Goal: Transaction & Acquisition: Purchase product/service

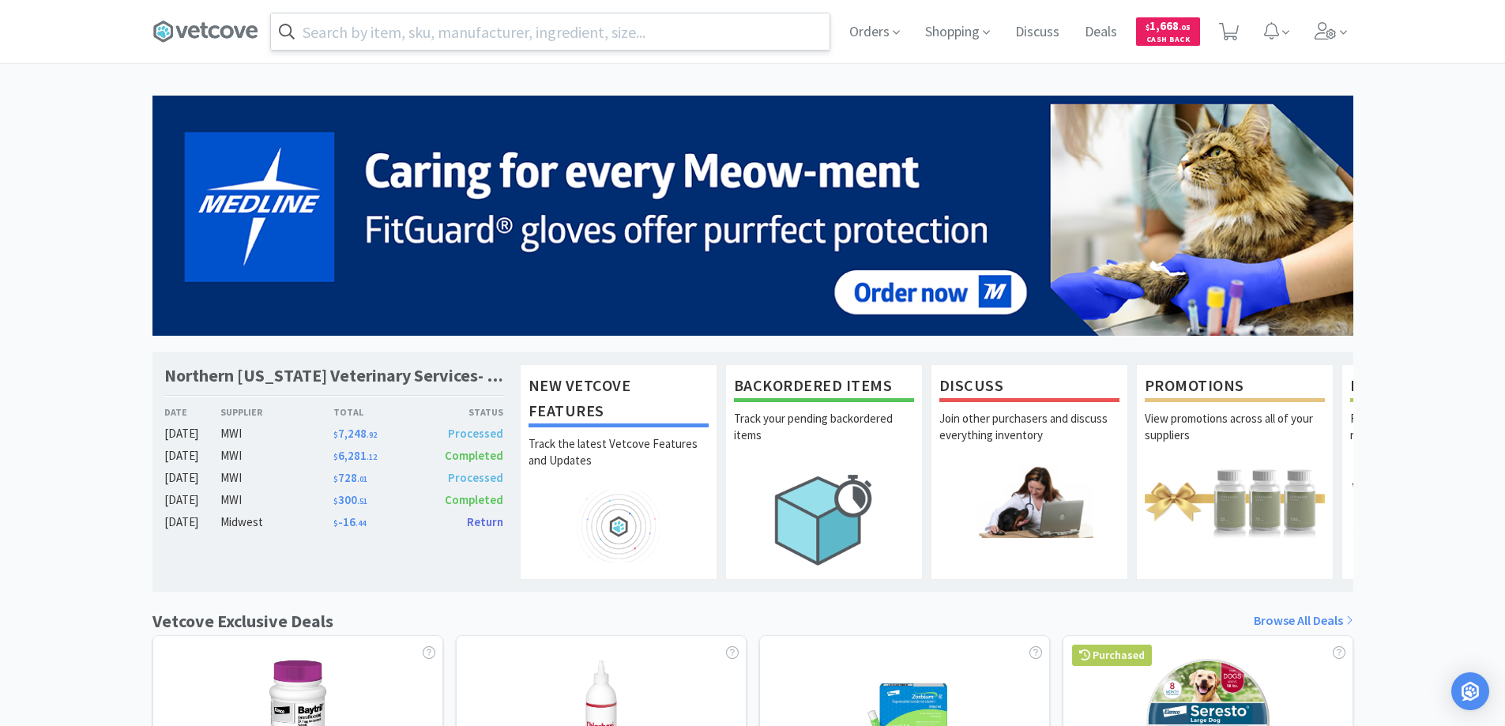
click at [489, 33] on input "text" at bounding box center [550, 31] width 559 height 36
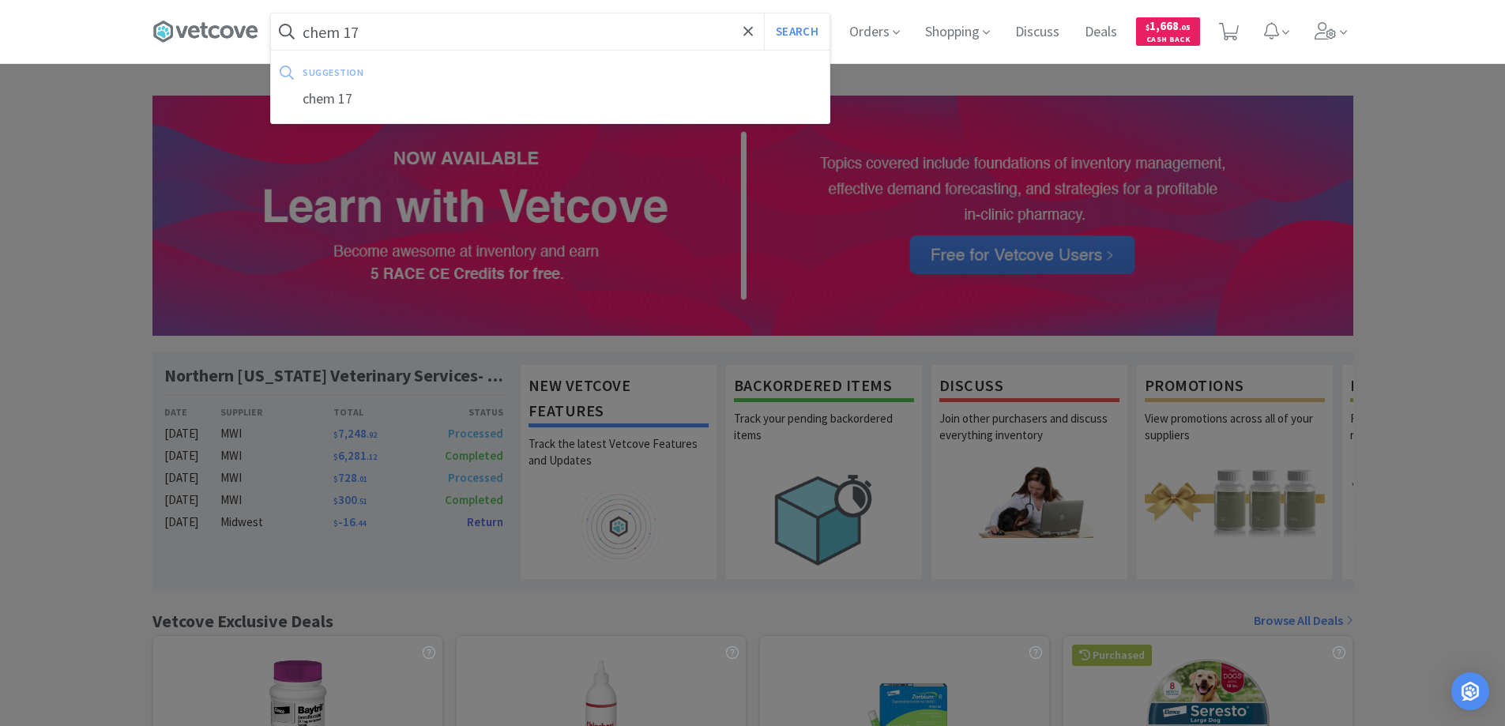
type input "chem 17"
click at [764, 13] on button "Search" at bounding box center [797, 31] width 66 height 36
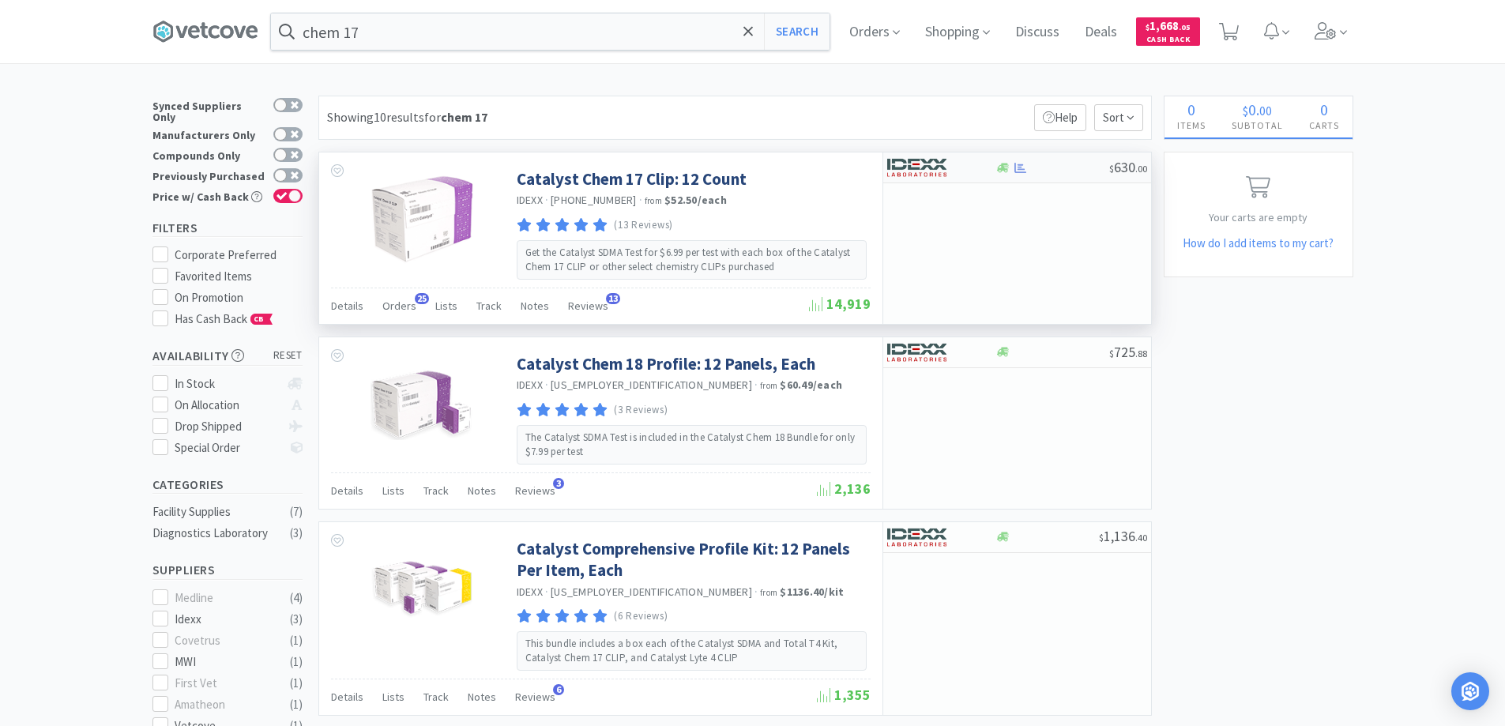
click at [948, 171] on div at bounding box center [930, 167] width 87 height 27
select select "1"
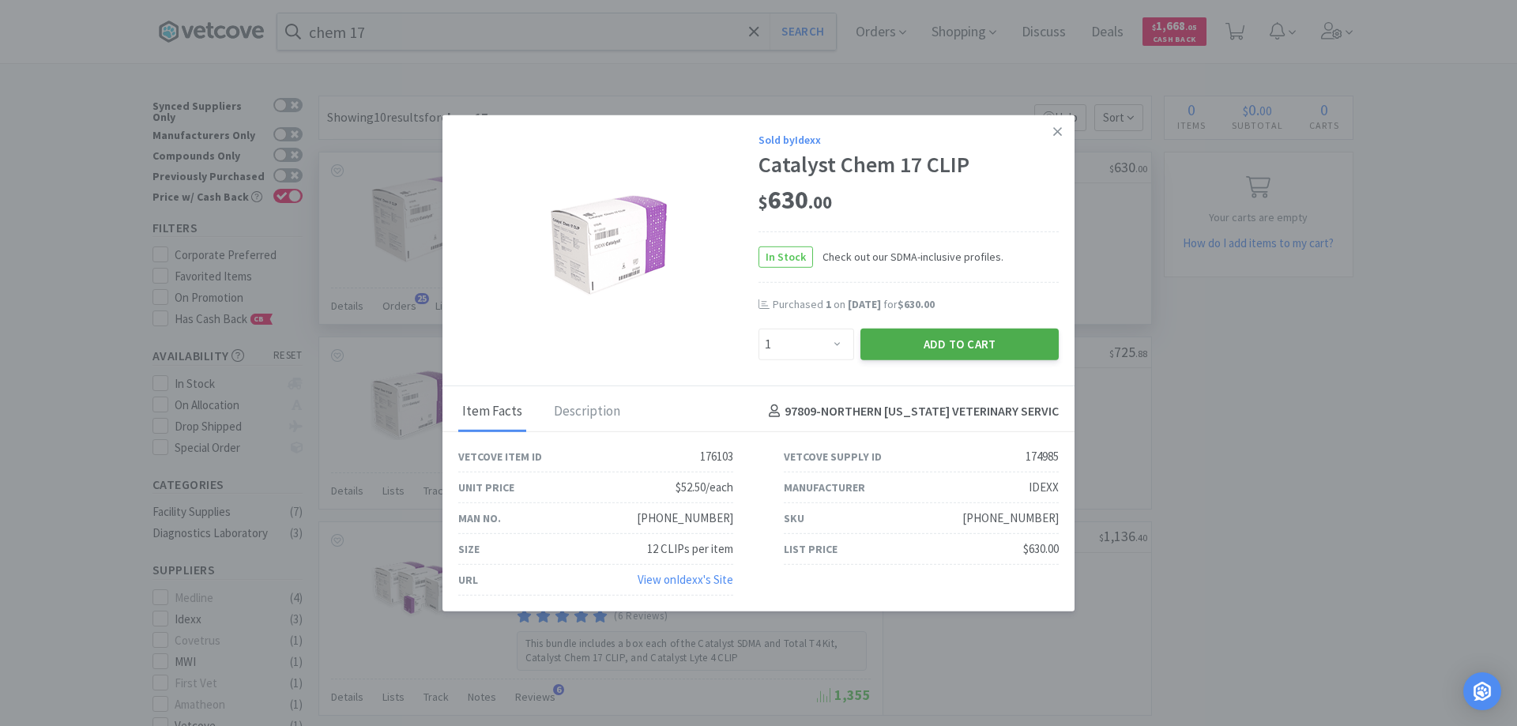
click at [969, 343] on button "Add to Cart" at bounding box center [960, 344] width 198 height 32
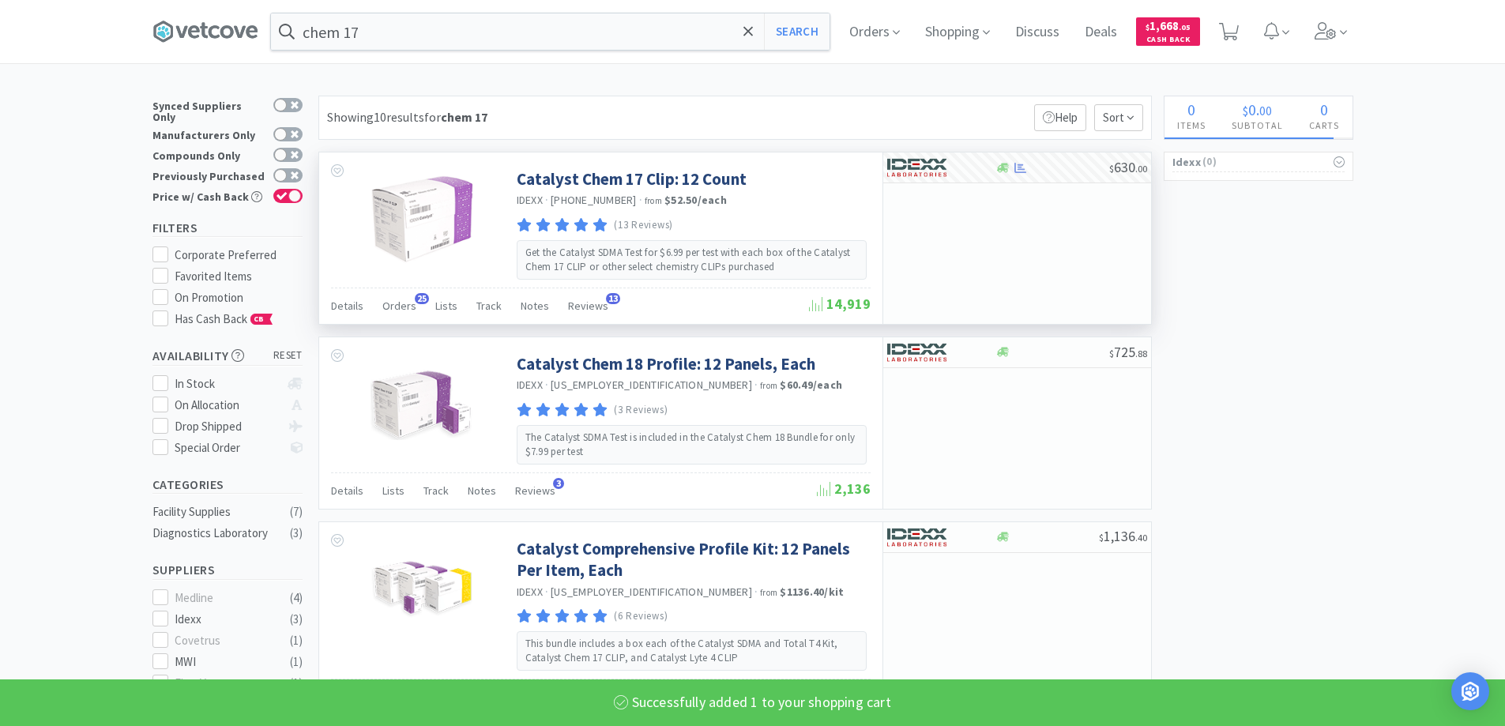
select select "1"
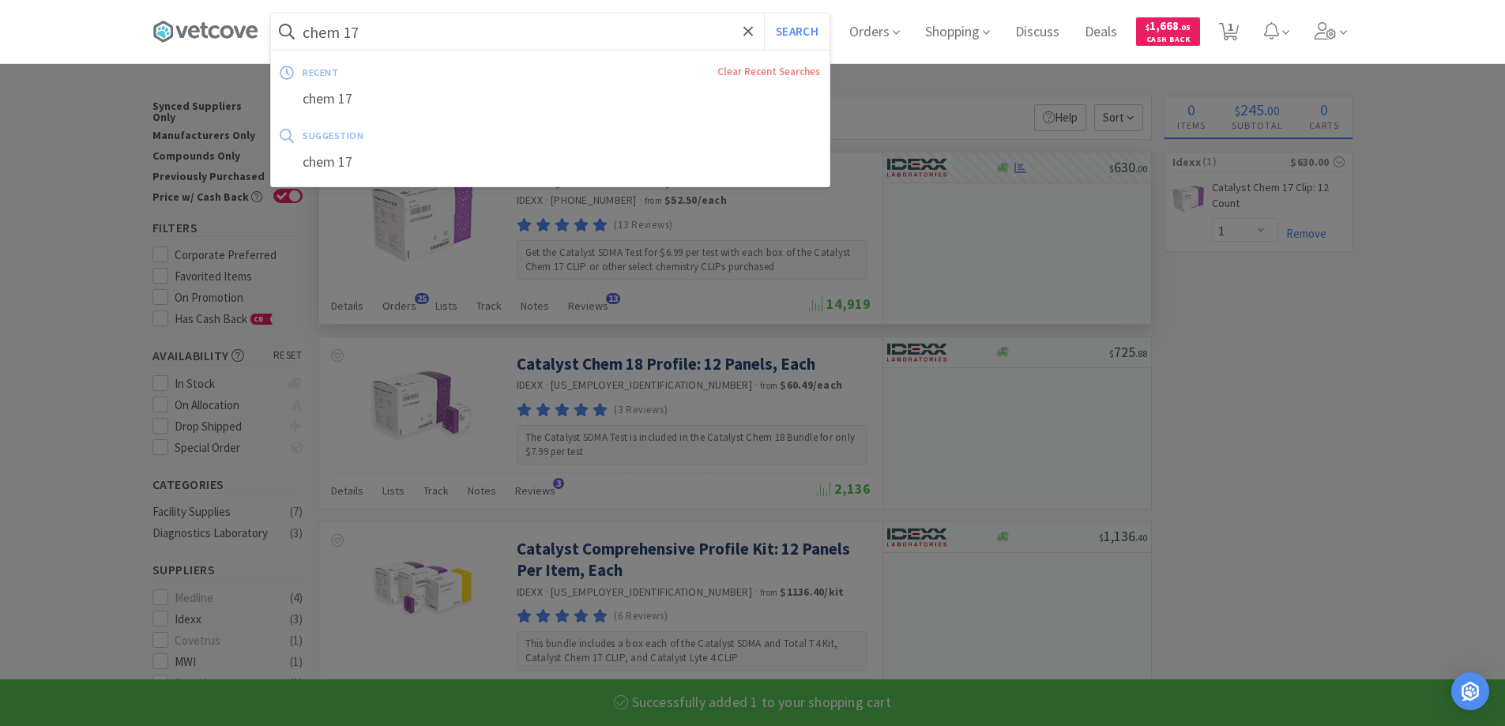
click at [417, 25] on input "chem 17" at bounding box center [550, 31] width 559 height 36
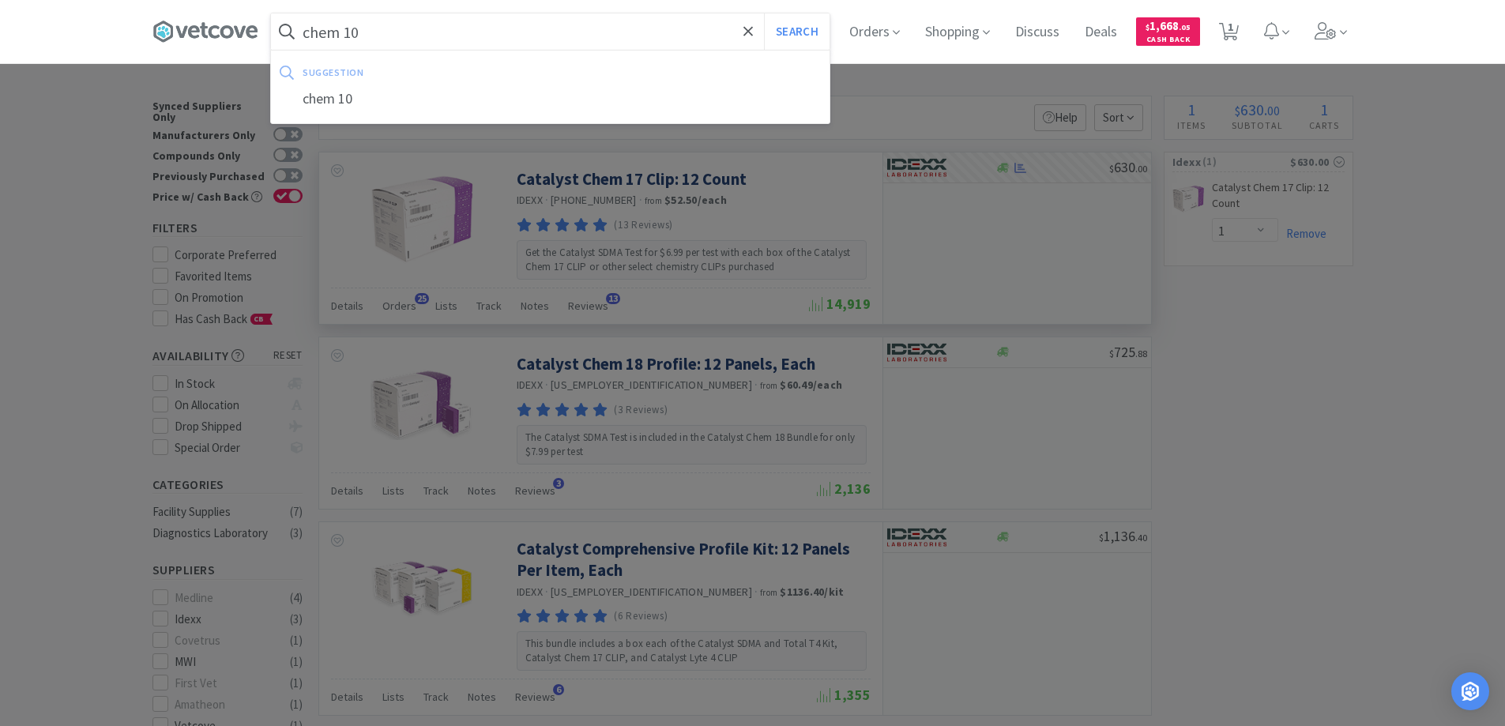
type input "chem 10"
click at [764, 13] on button "Search" at bounding box center [797, 31] width 66 height 36
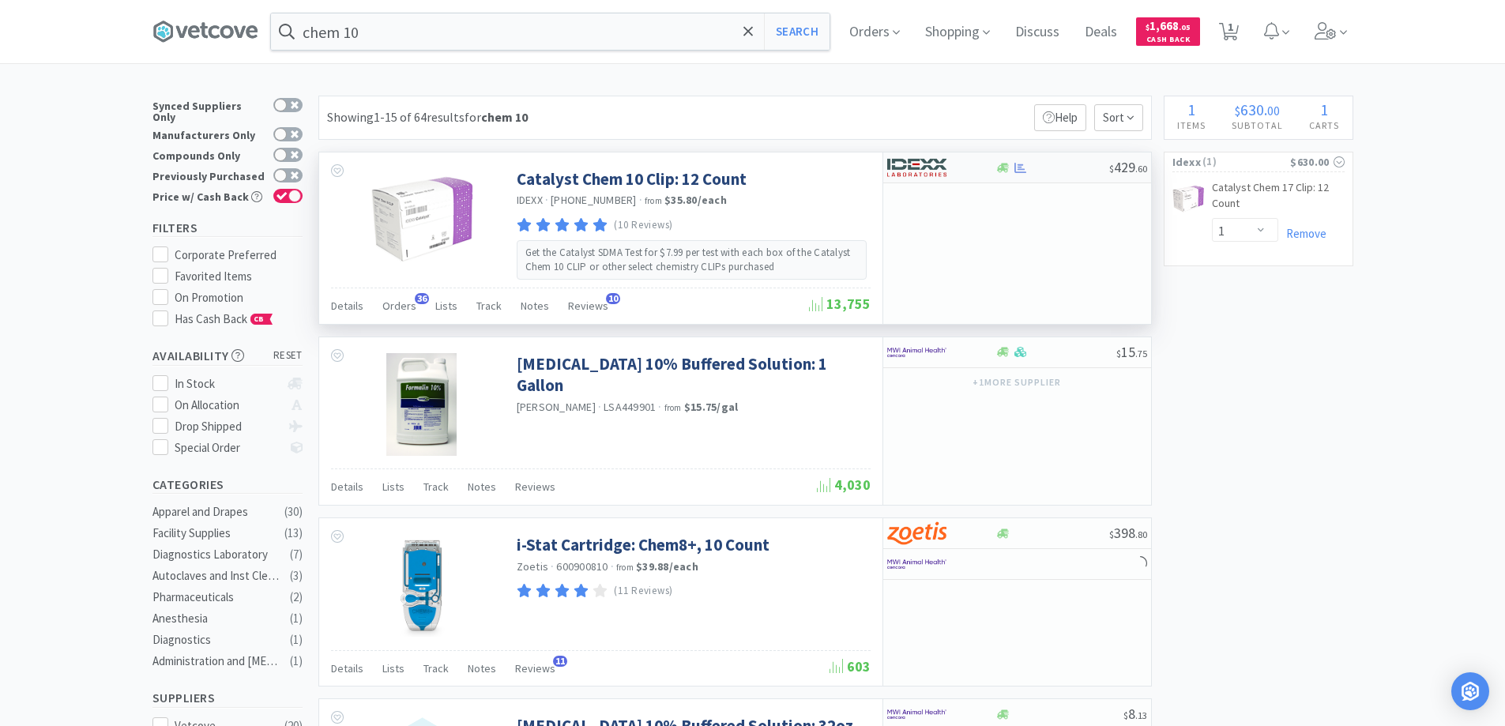
click at [1035, 171] on div at bounding box center [1053, 168] width 114 height 12
select select "1"
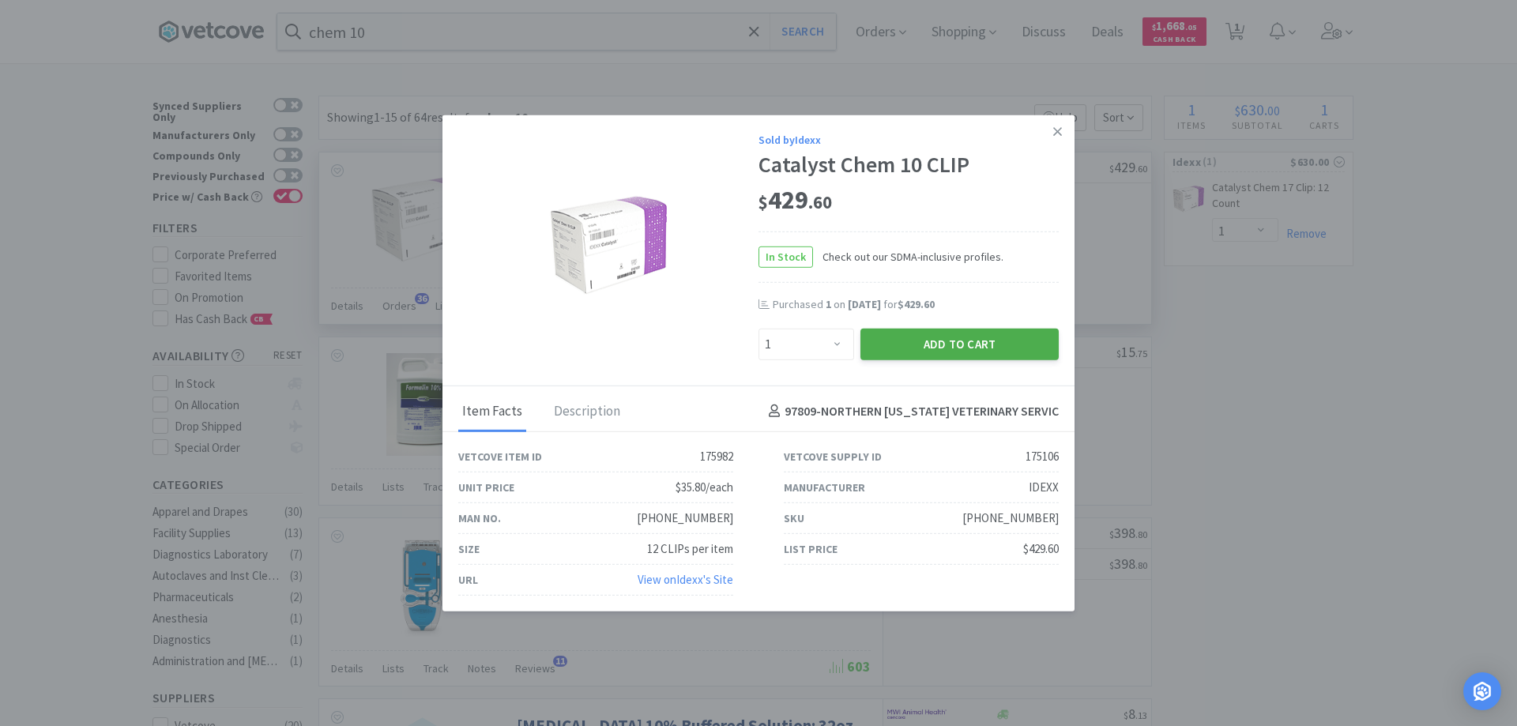
click at [996, 340] on button "Add to Cart" at bounding box center [960, 344] width 198 height 32
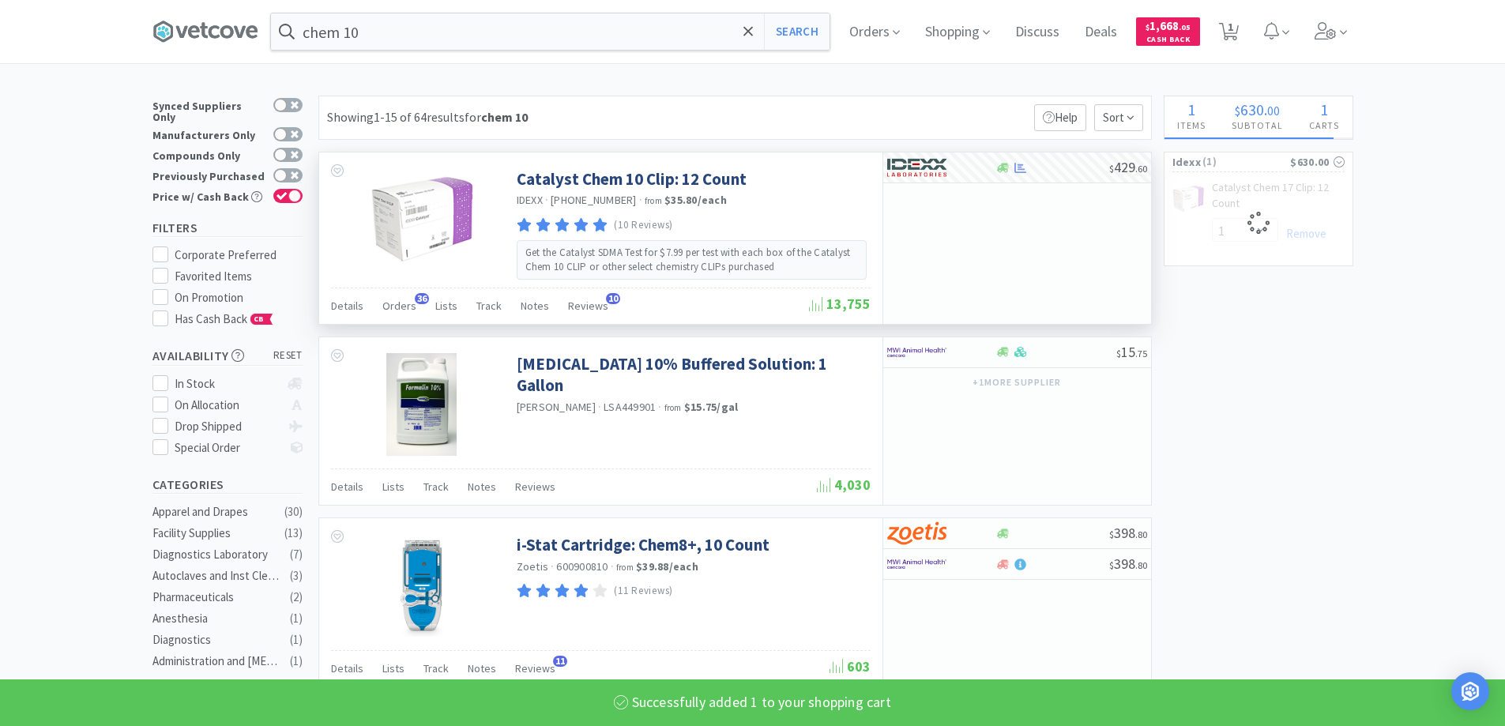
select select "1"
click at [379, 30] on input "chem 10" at bounding box center [550, 31] width 559 height 36
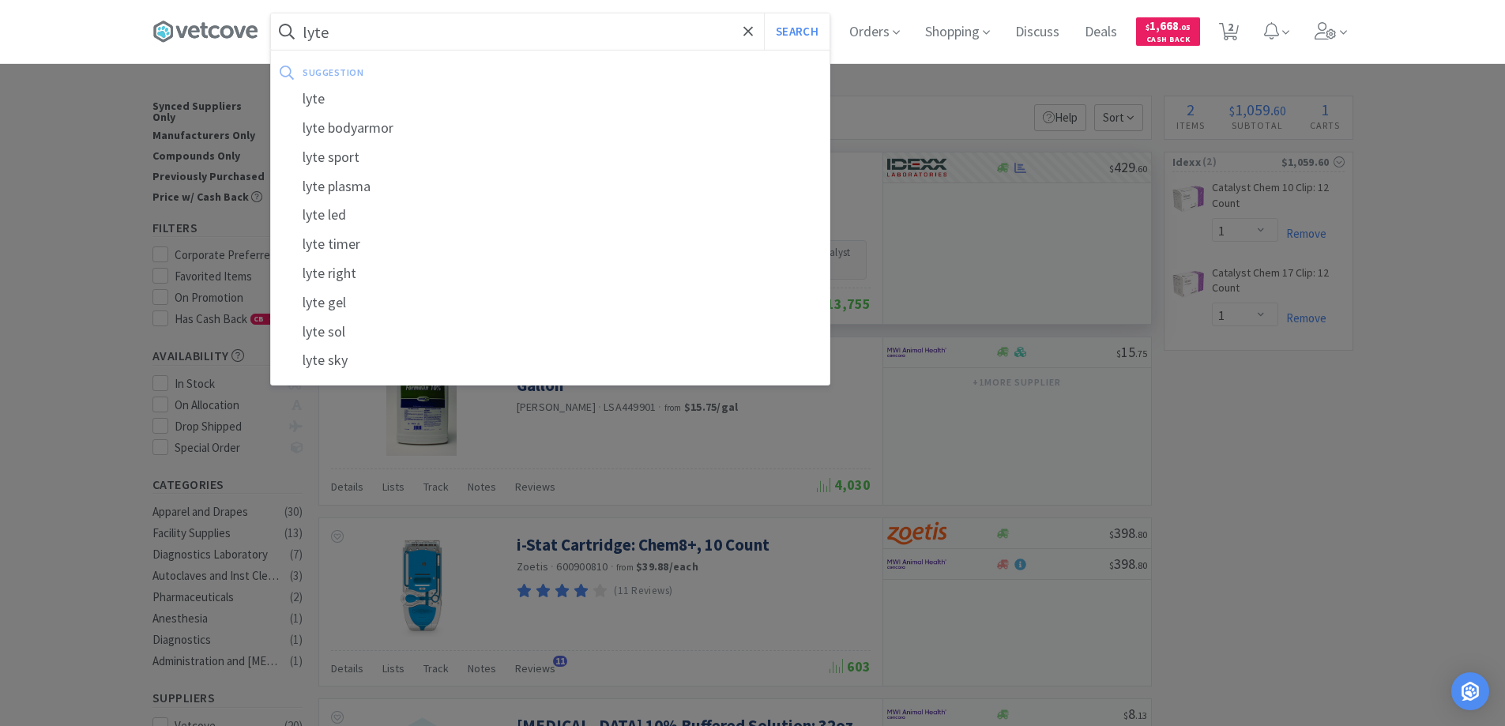
type input "lyte"
click at [764, 13] on button "Search" at bounding box center [797, 31] width 66 height 36
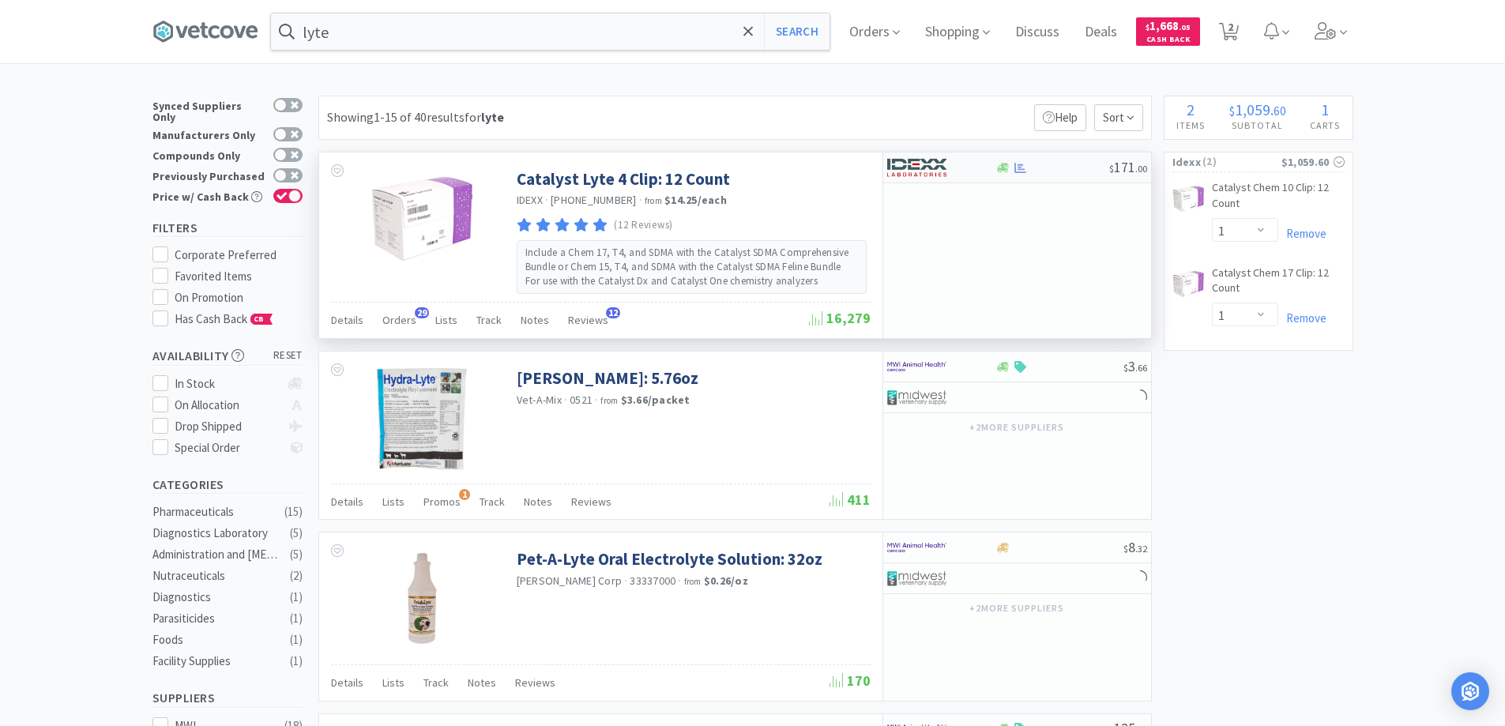
click at [1065, 168] on div at bounding box center [1053, 168] width 114 height 12
select select "1"
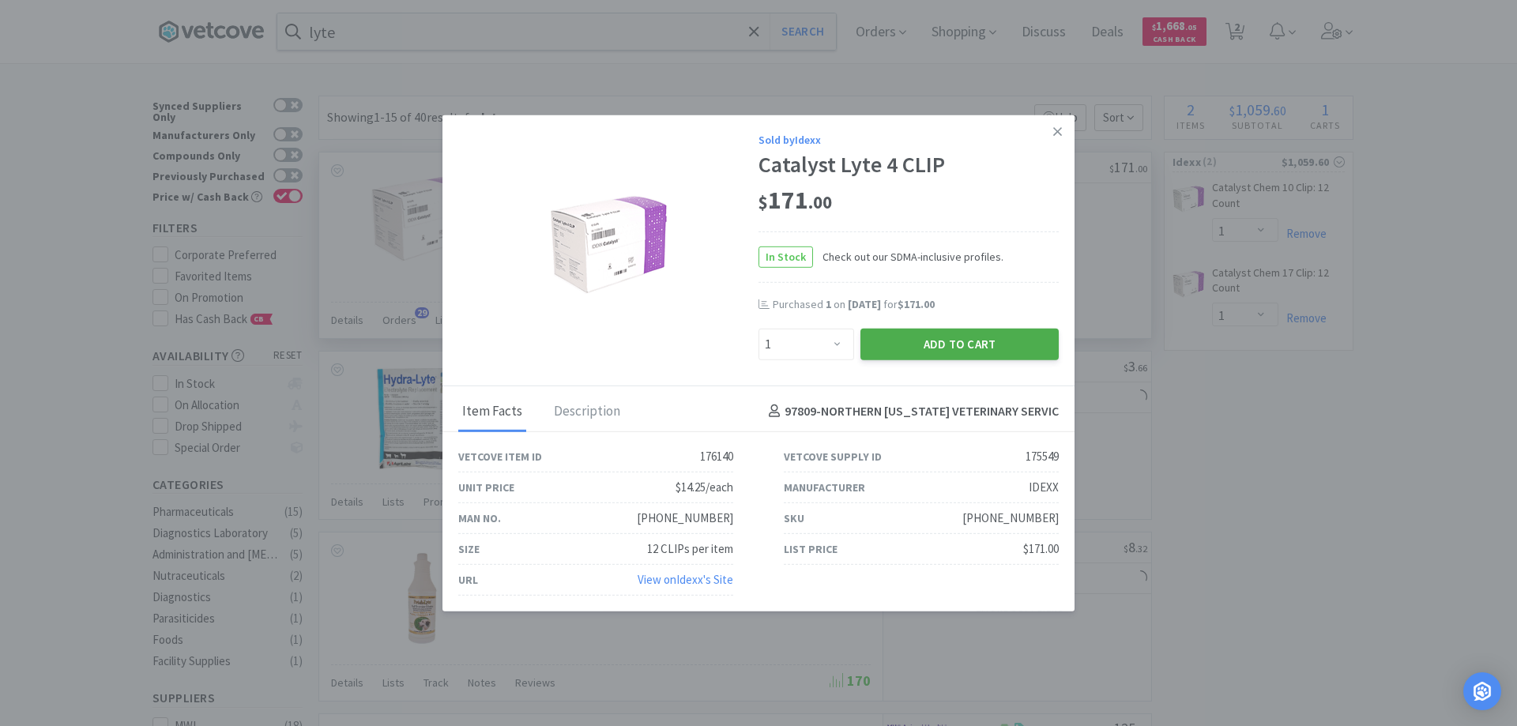
click at [922, 341] on button "Add to Cart" at bounding box center [960, 344] width 198 height 32
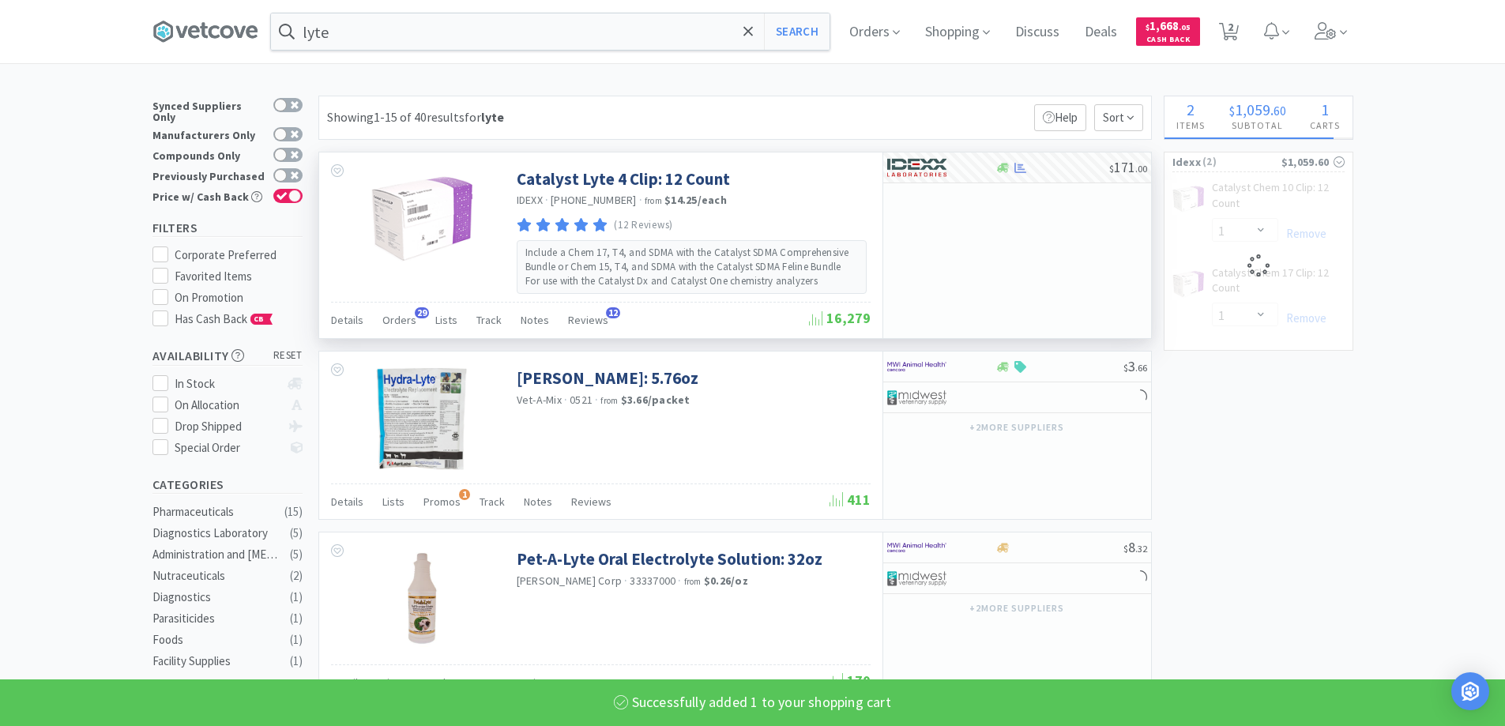
select select "1"
click at [354, 32] on input "lyte" at bounding box center [550, 31] width 559 height 36
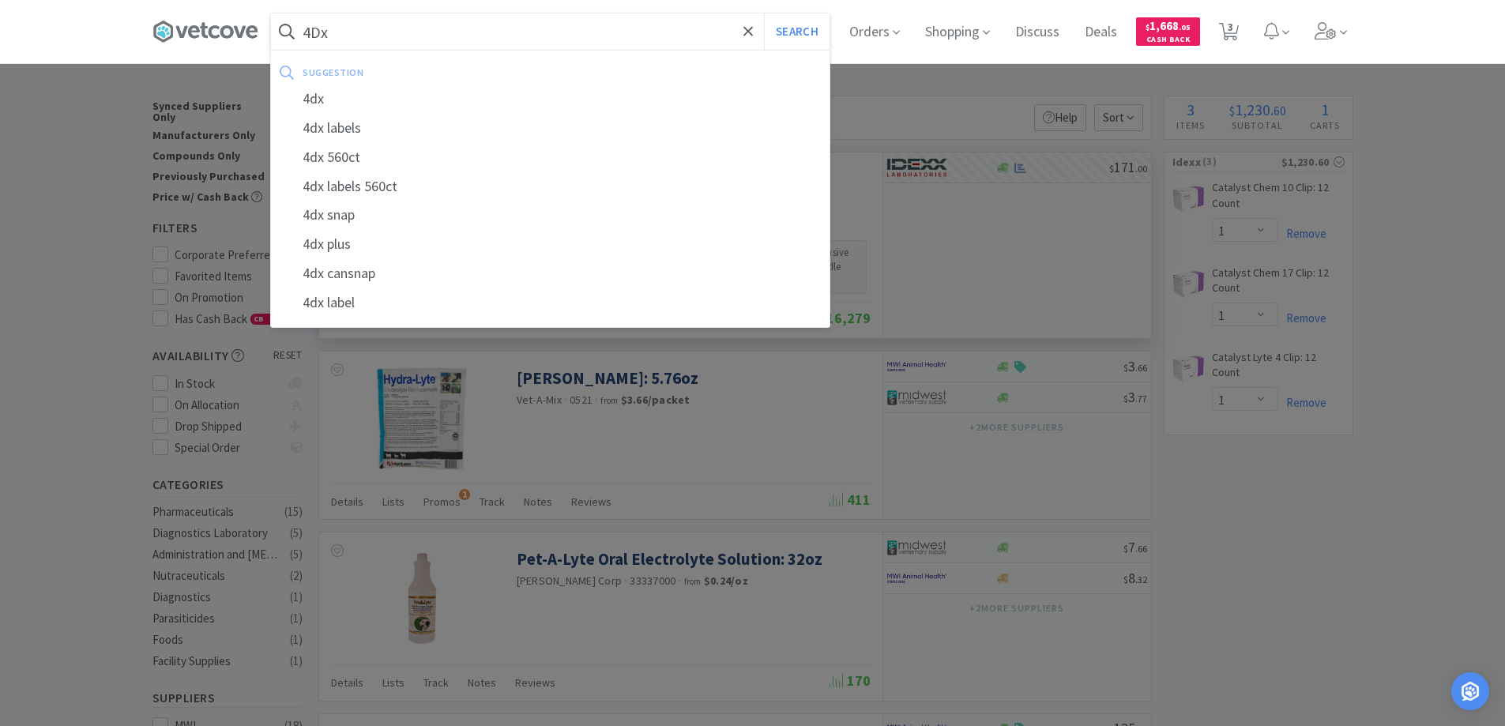
type input "4Dx"
click at [764, 13] on button "Search" at bounding box center [797, 31] width 66 height 36
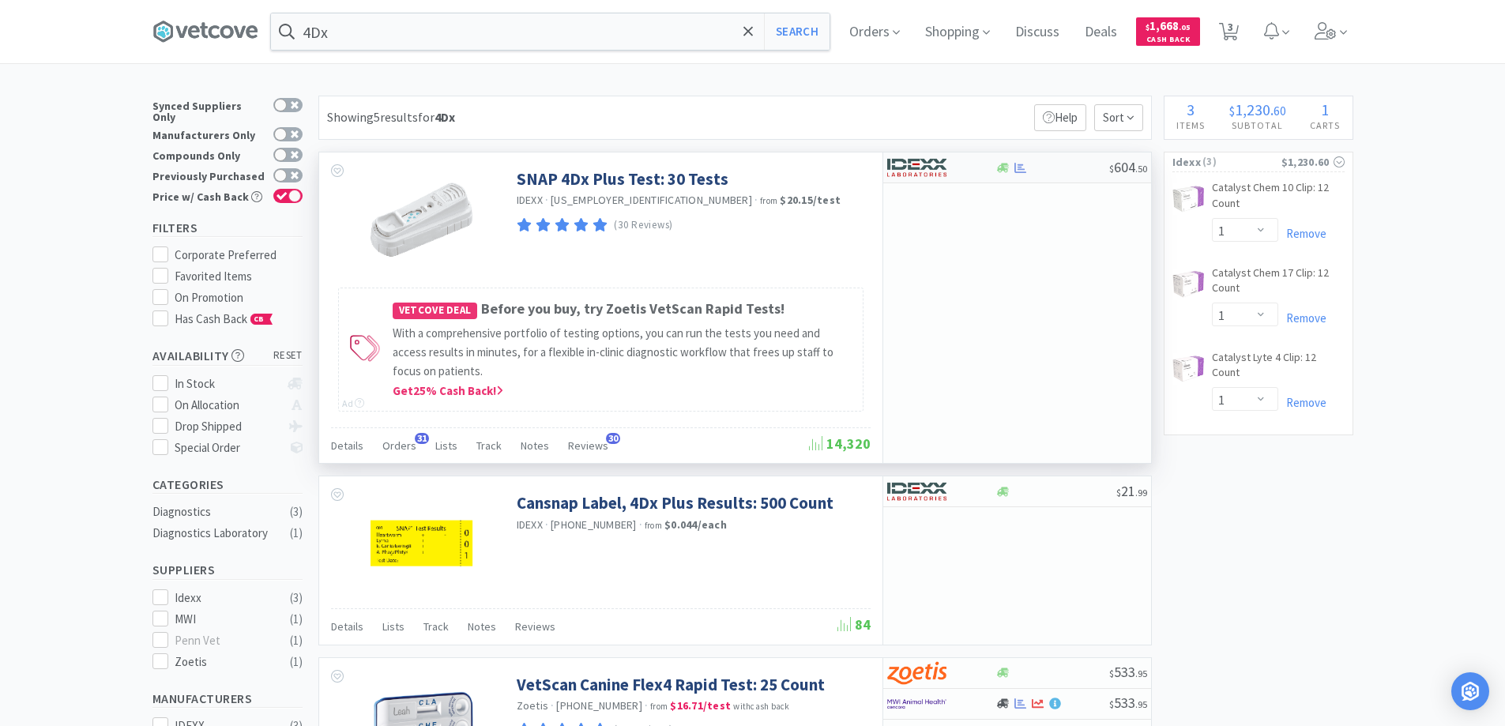
click at [997, 168] on div at bounding box center [1004, 168] width 16 height 12
select select "1"
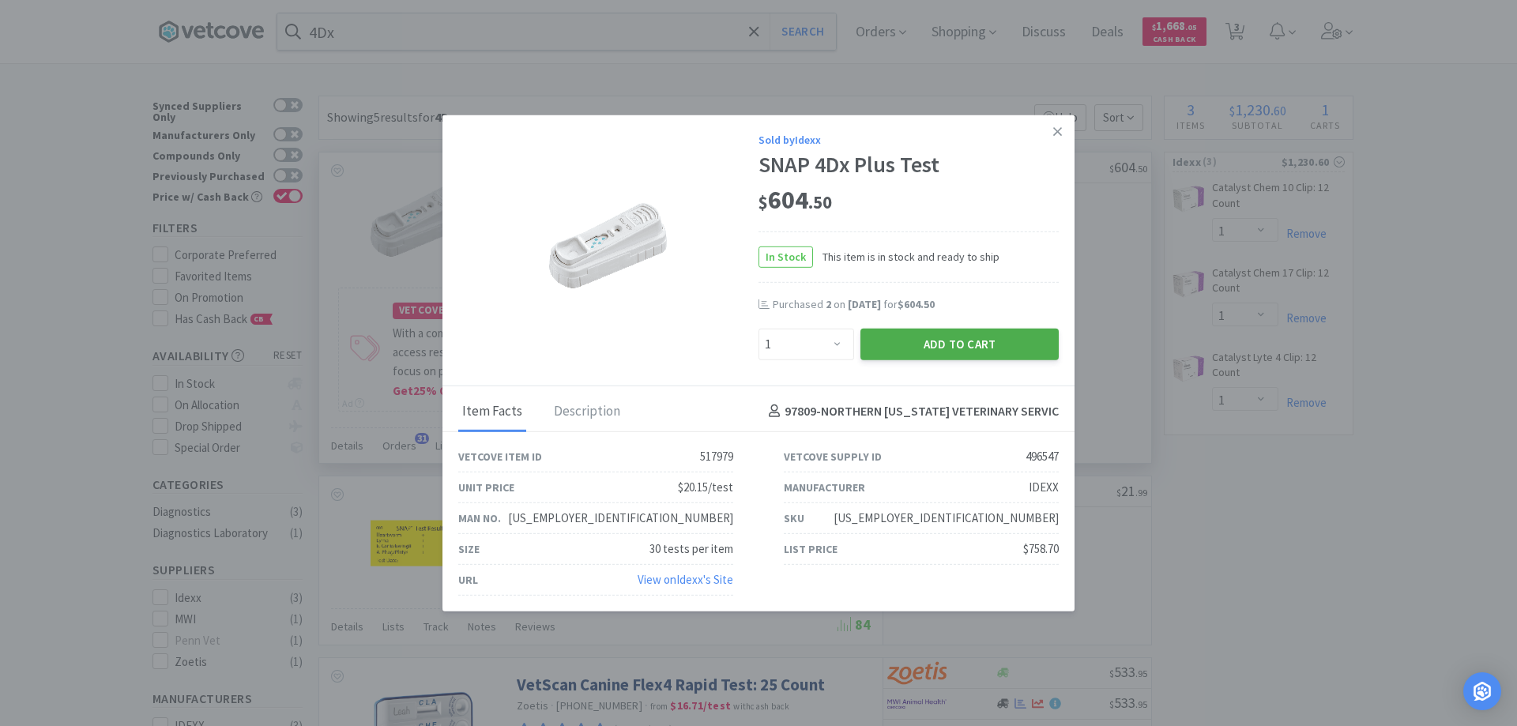
click at [968, 342] on button "Add to Cart" at bounding box center [960, 344] width 198 height 32
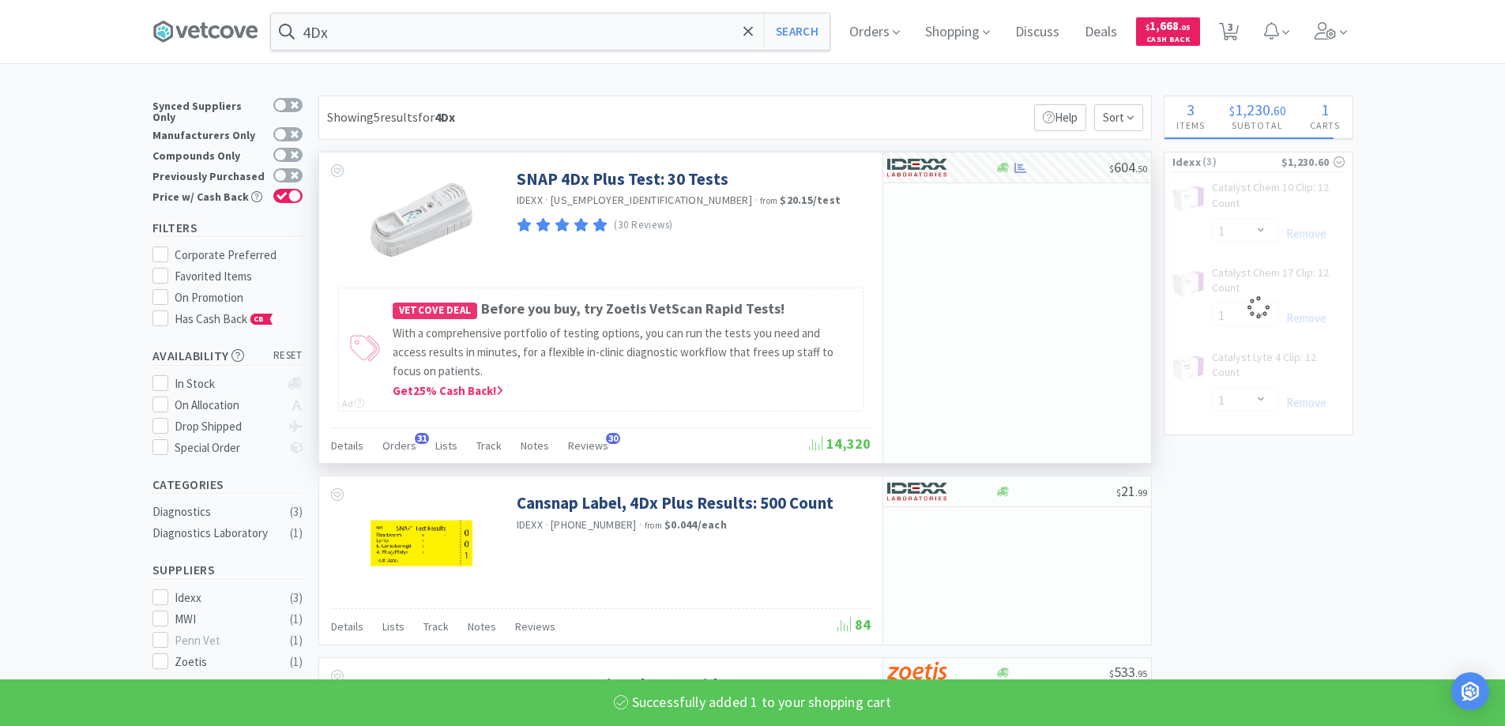
select select "1"
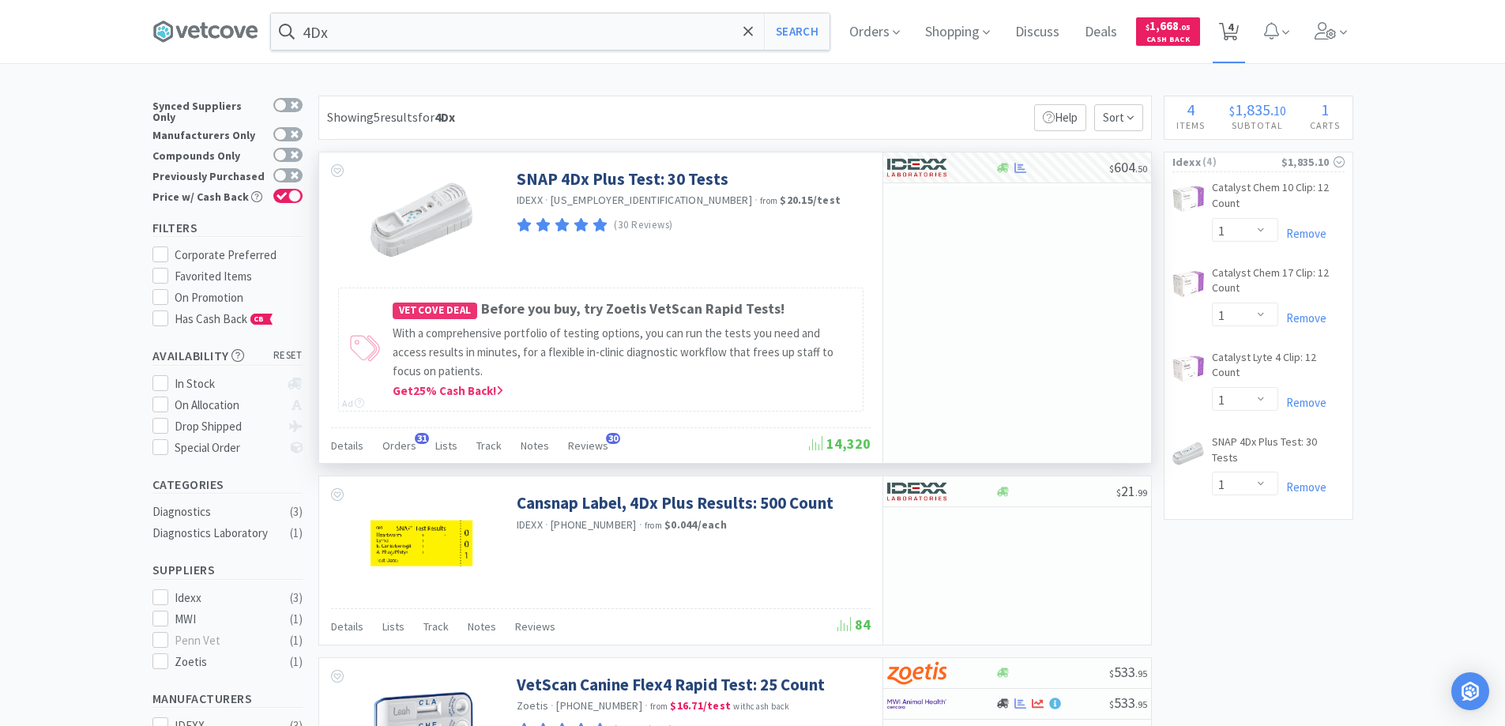
click at [1234, 35] on span "4" at bounding box center [1229, 32] width 20 height 22
select select "1"
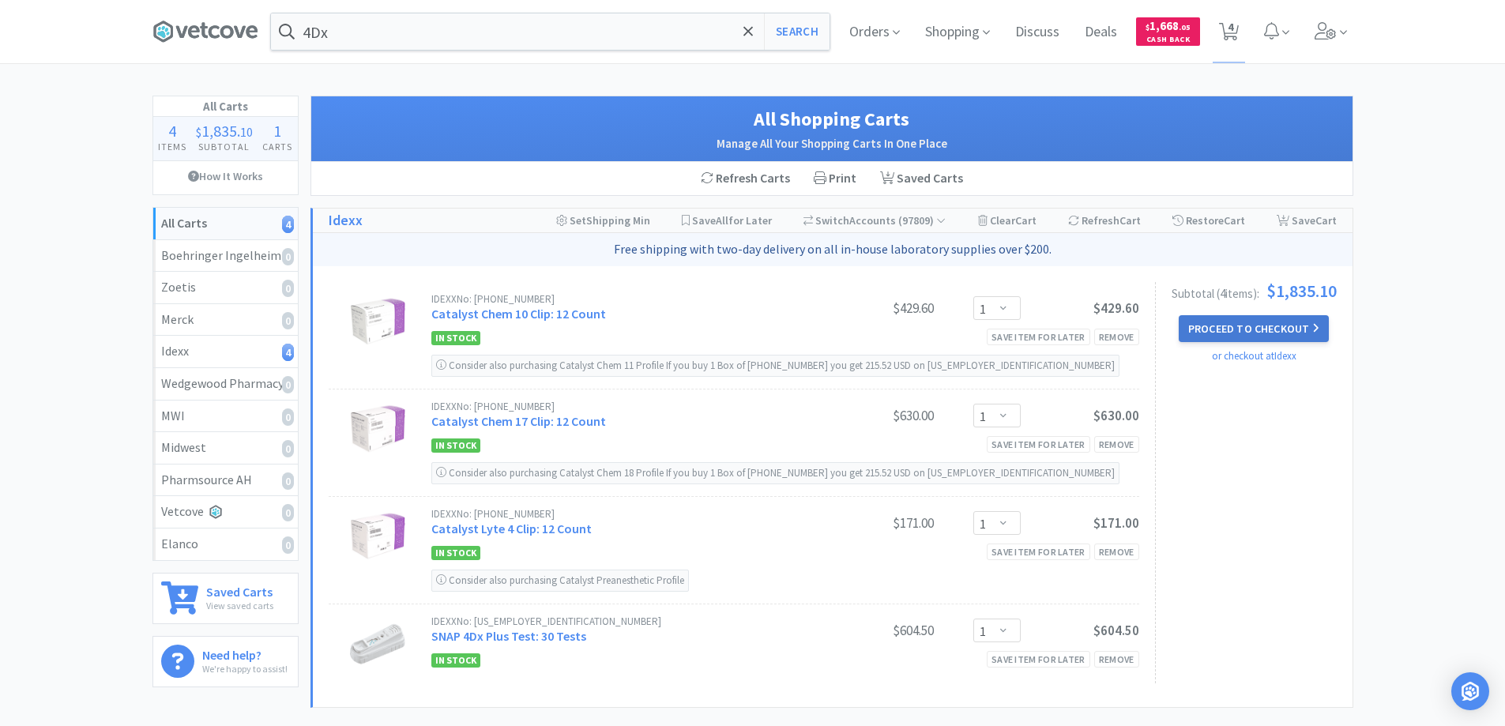
click at [1268, 338] on button "Proceed to Checkout" at bounding box center [1254, 328] width 150 height 27
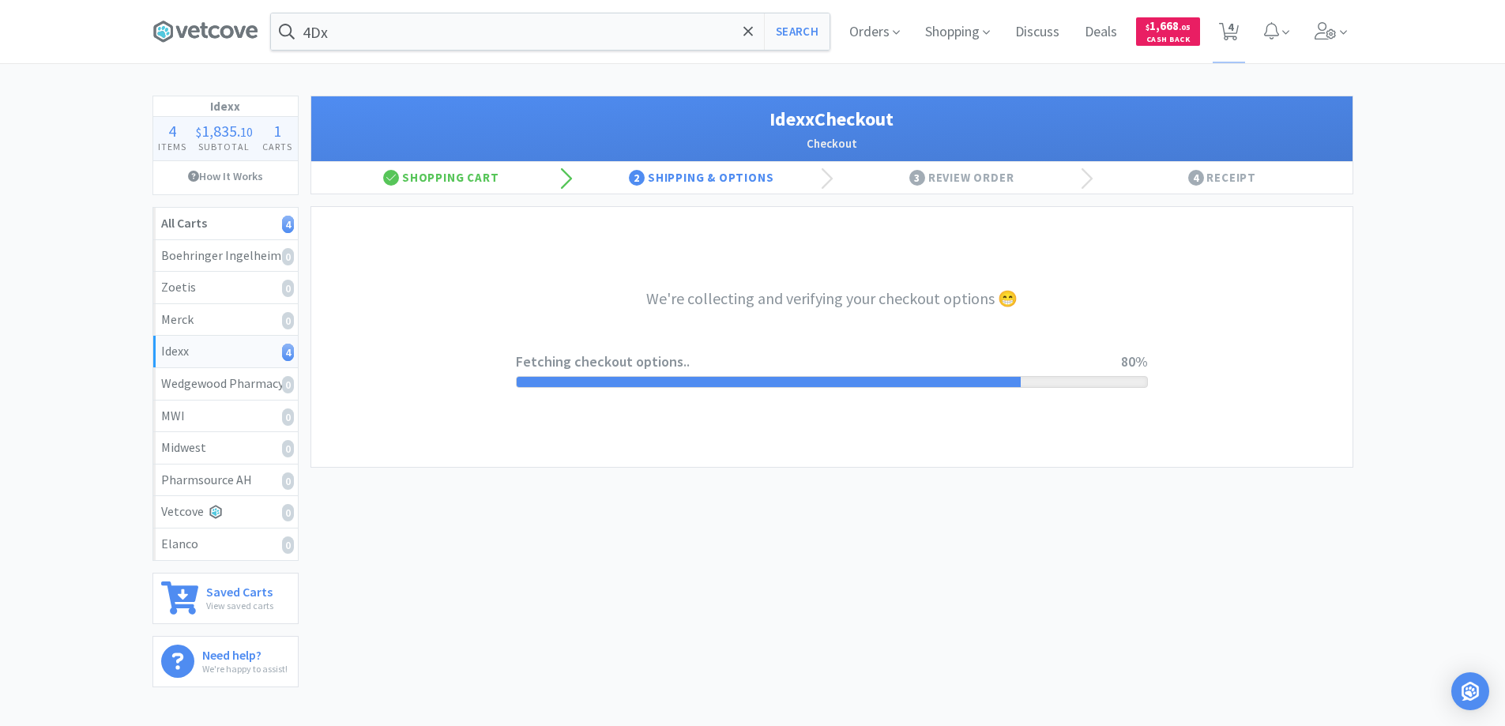
select select "904"
select select "003"
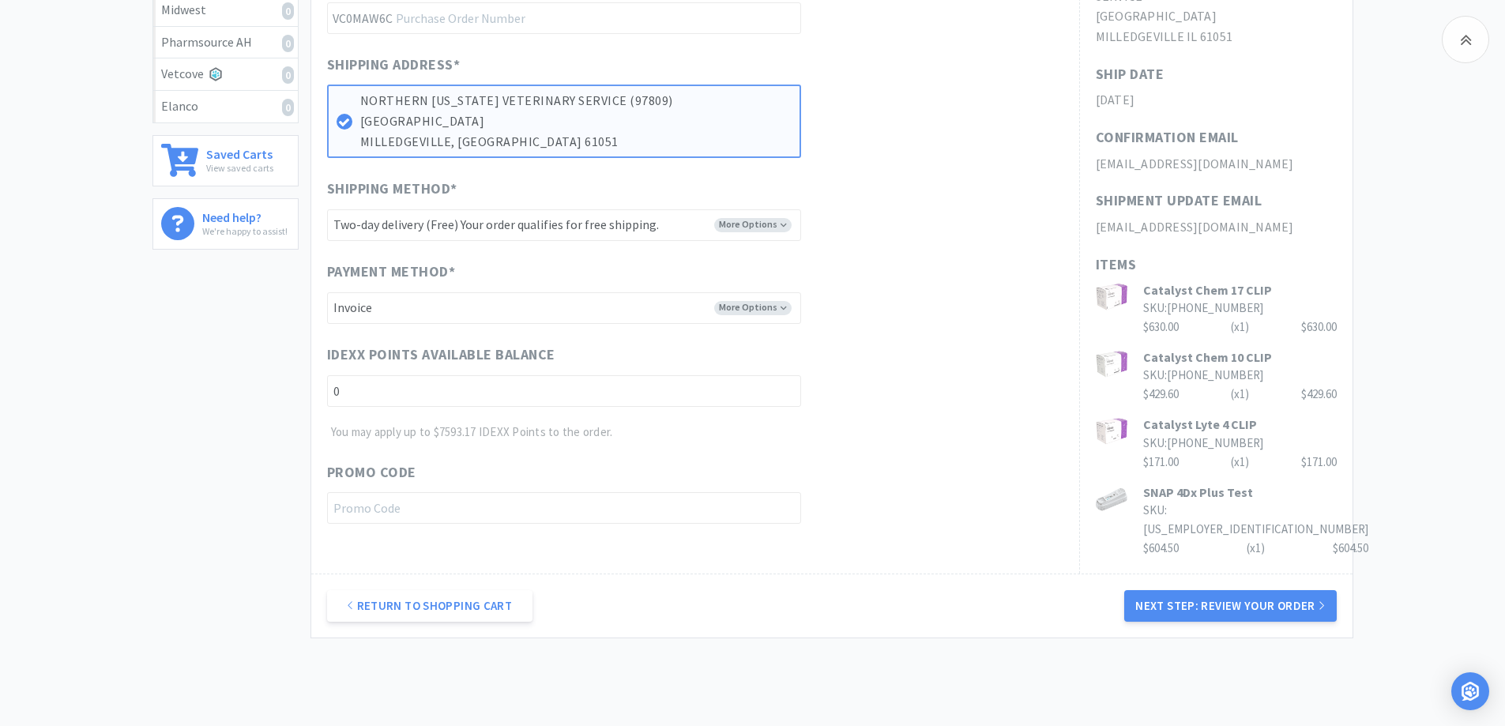
scroll to position [474, 0]
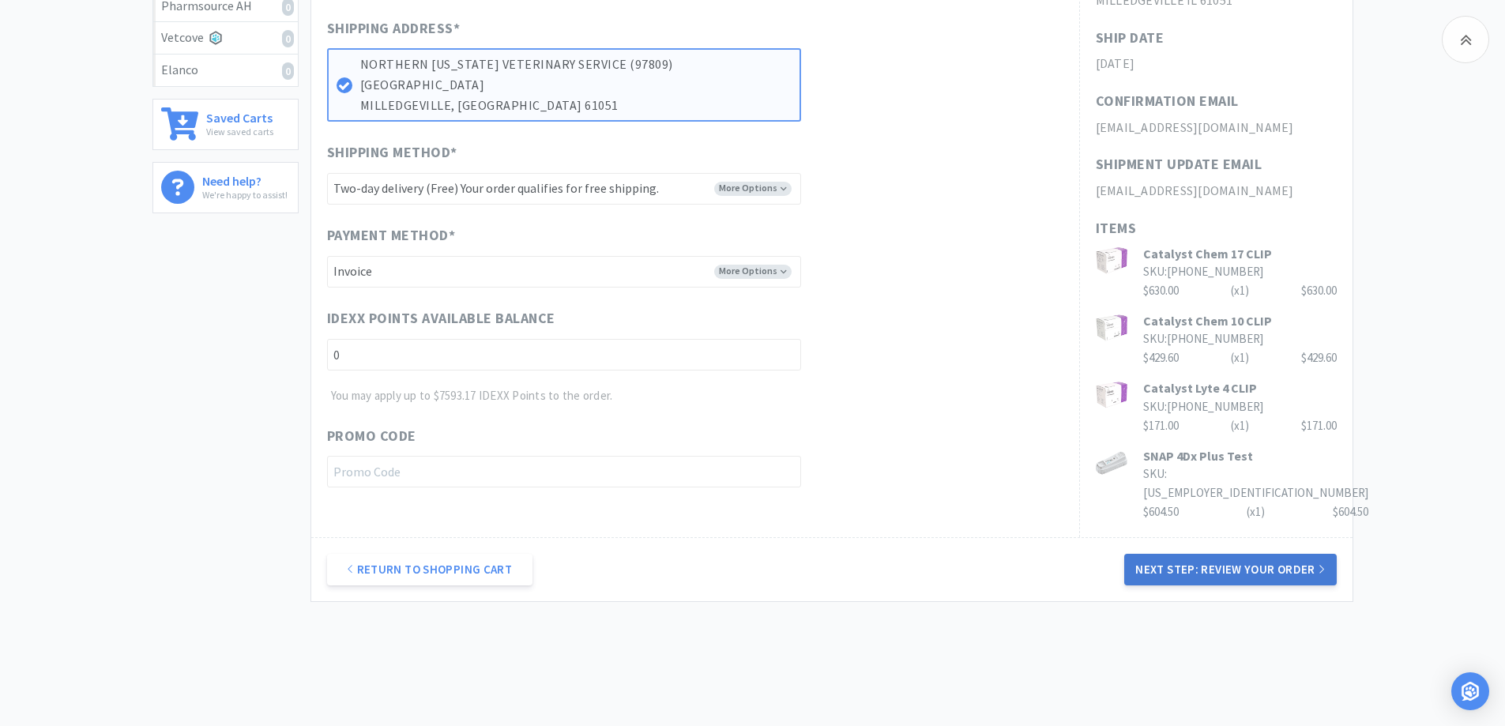
click at [1239, 554] on button "Next Step: Review Your Order" at bounding box center [1231, 570] width 212 height 32
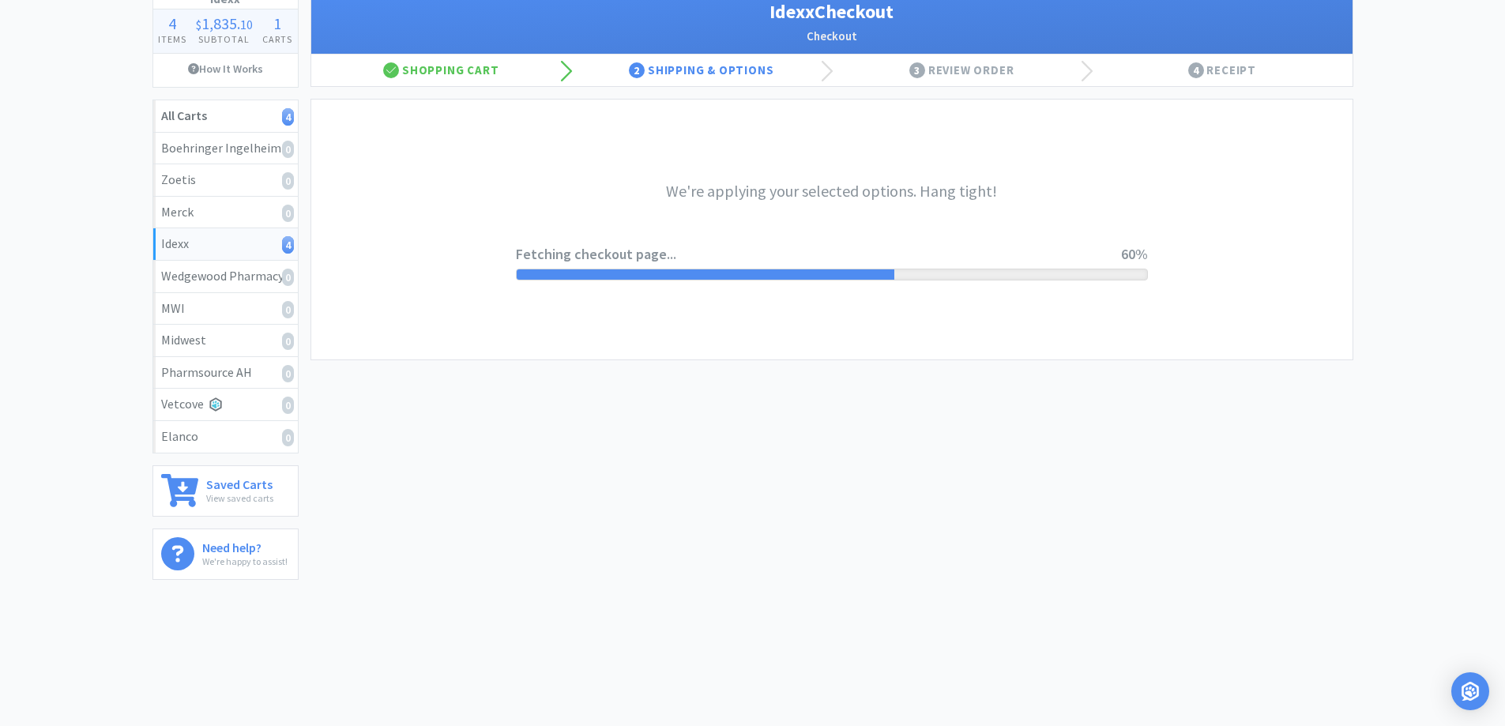
scroll to position [0, 0]
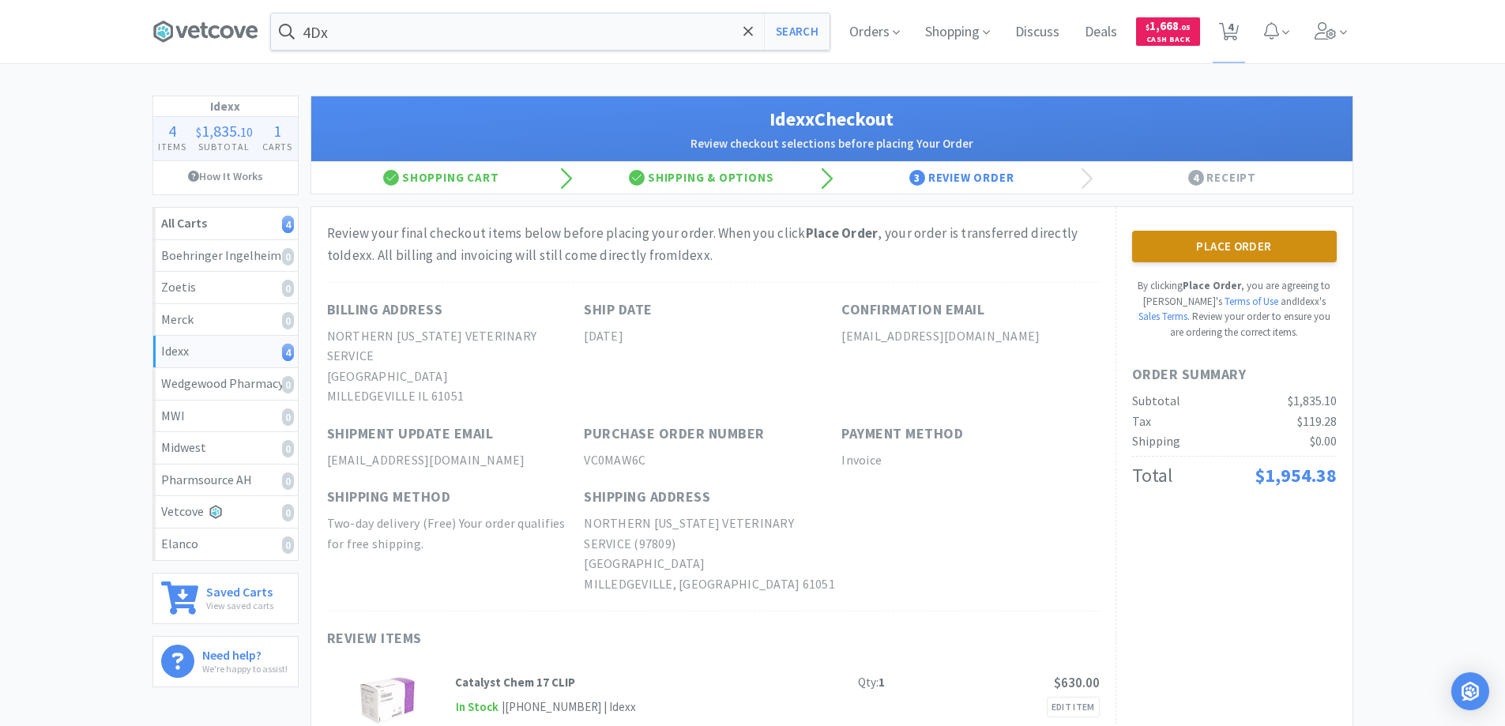
click at [1234, 251] on button "Place Order" at bounding box center [1234, 247] width 205 height 32
